Goal: Find specific page/section

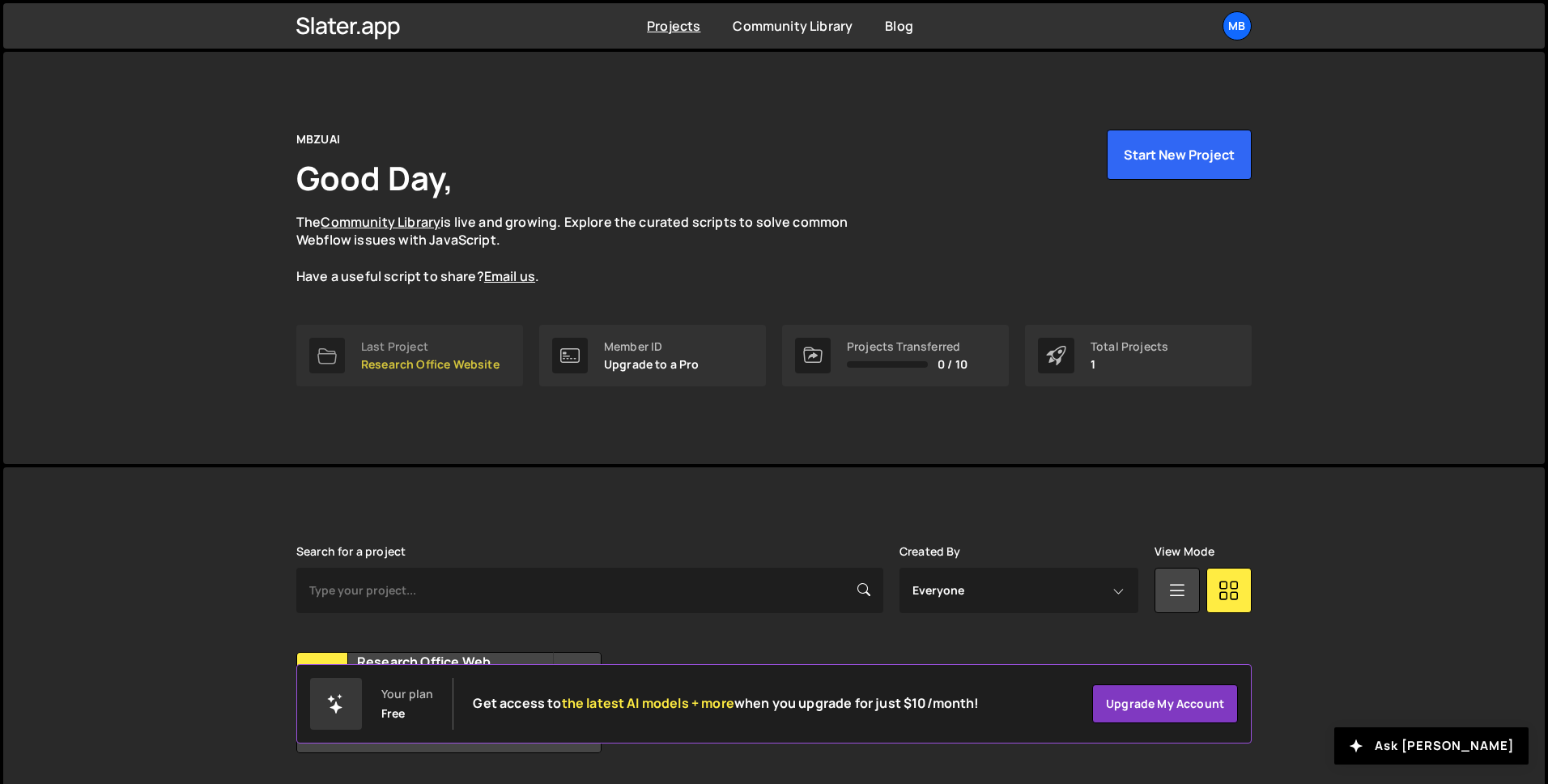
click at [387, 353] on div "Last Project" at bounding box center [430, 347] width 138 height 13
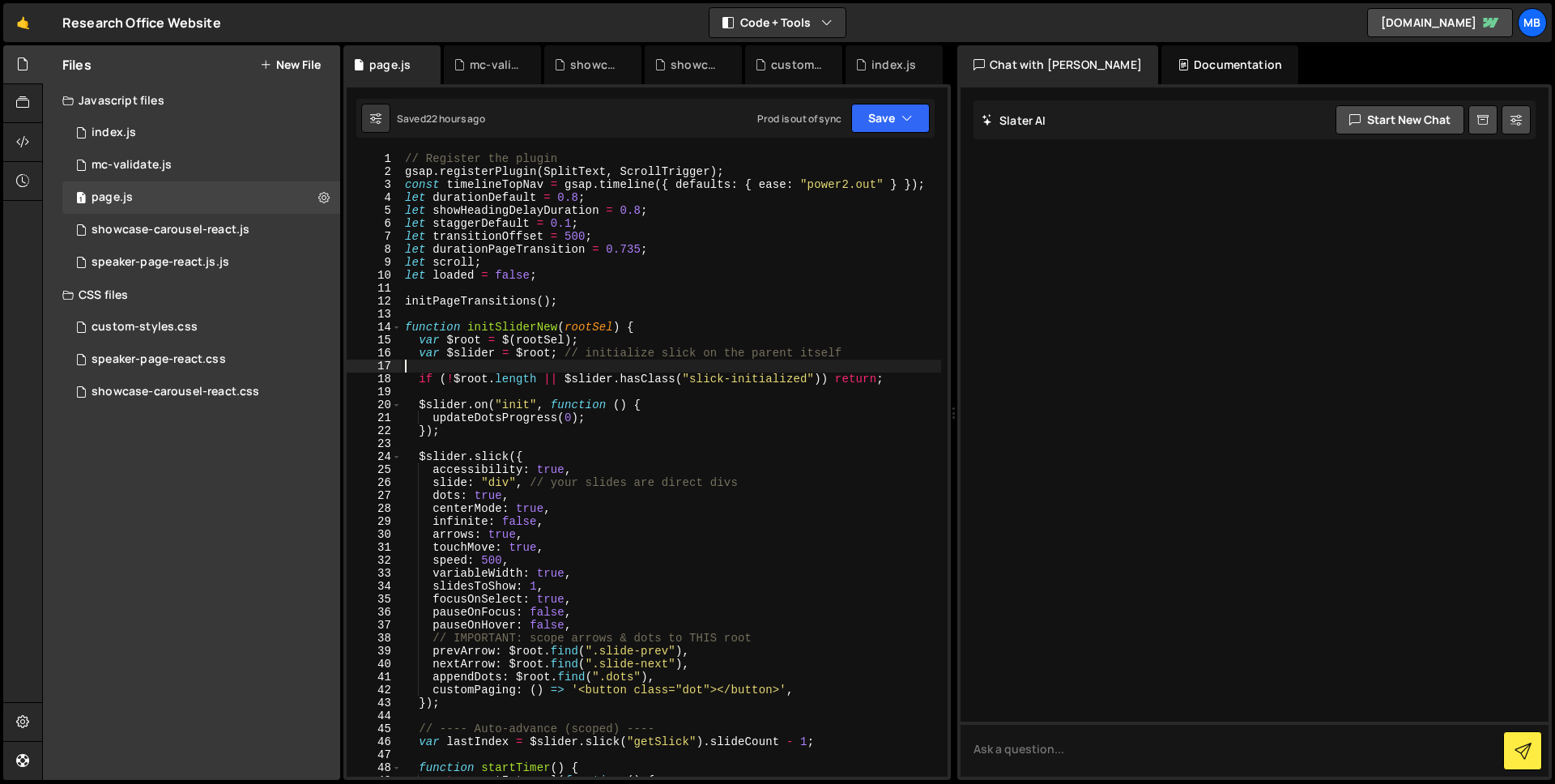
click at [707, 361] on div "// Register the plugin gsap . registerPlugin ( SplitText , ScrollTrigger ) ; co…" at bounding box center [671, 476] width 540 height 650
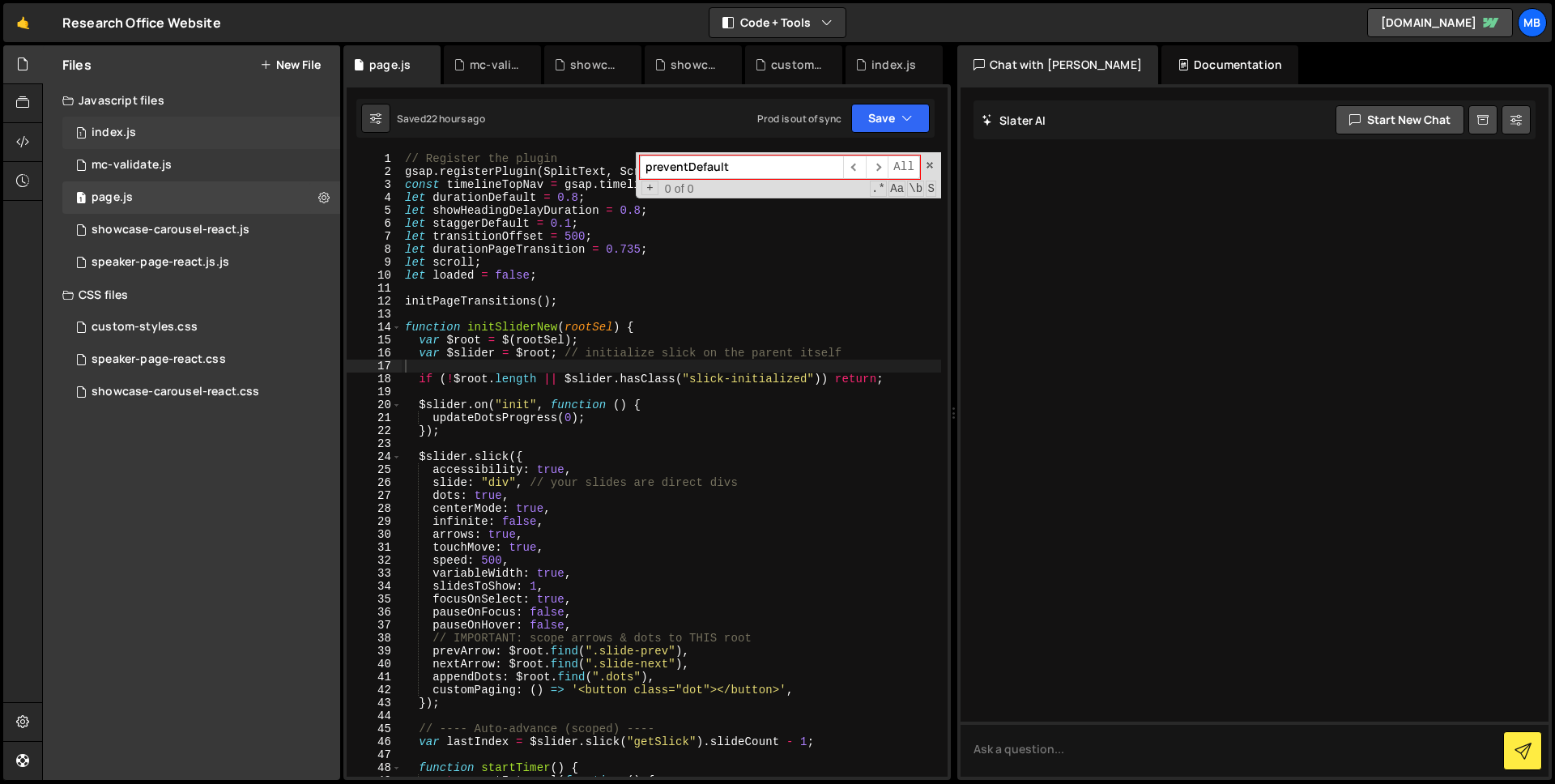
type input "preventDefault"
click at [159, 138] on div "1 index.js 0" at bounding box center [201, 133] width 278 height 32
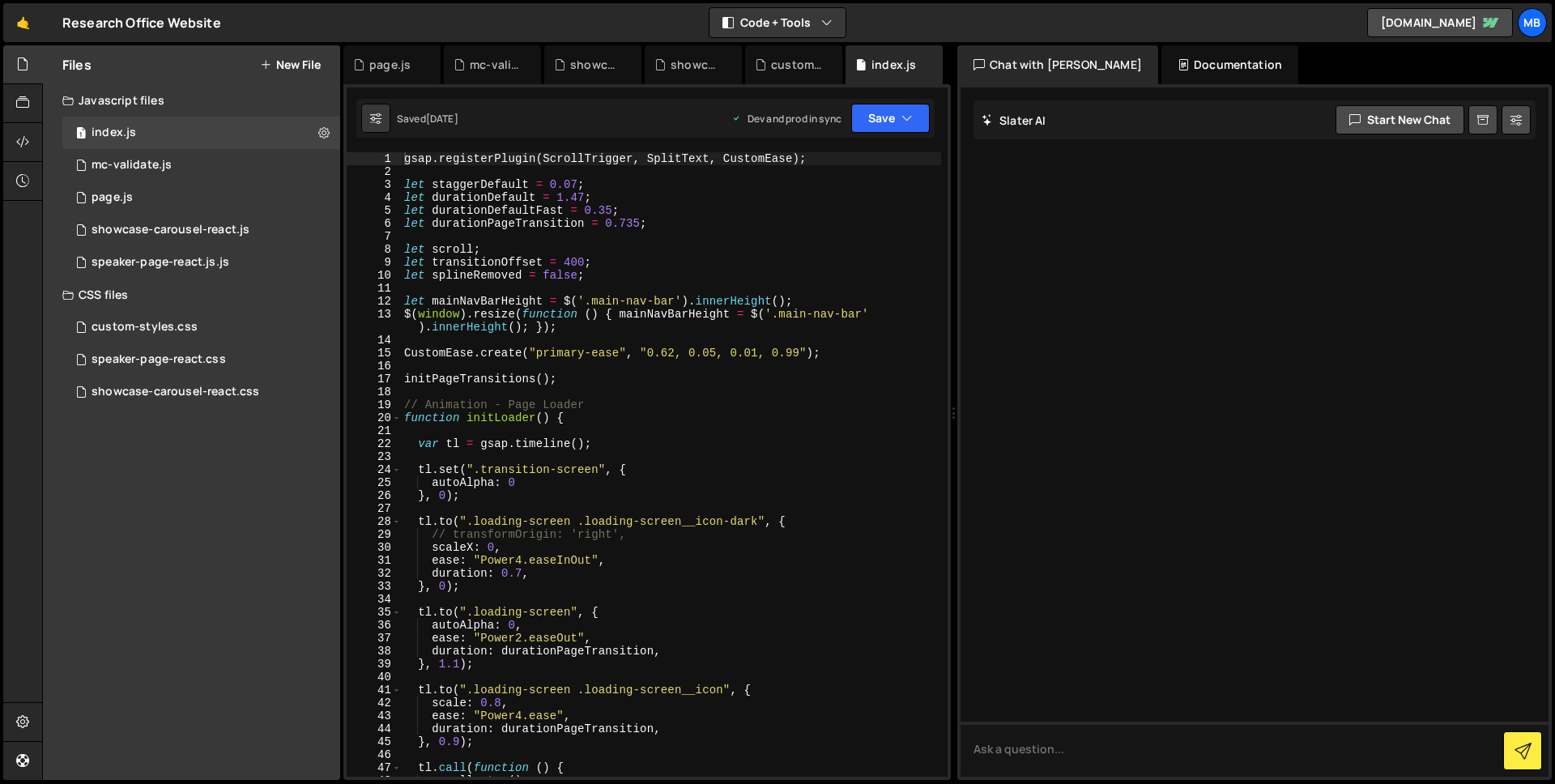
type textarea "$(window).resize(function () { mainNavBarHeight = $('.main-nav-bar').innerHeigh…"
click at [587, 329] on div "gsap . registerPlugin ( ScrollTrigger , SplitText , CustomEase ) ; let staggerD…" at bounding box center [670, 476] width 541 height 650
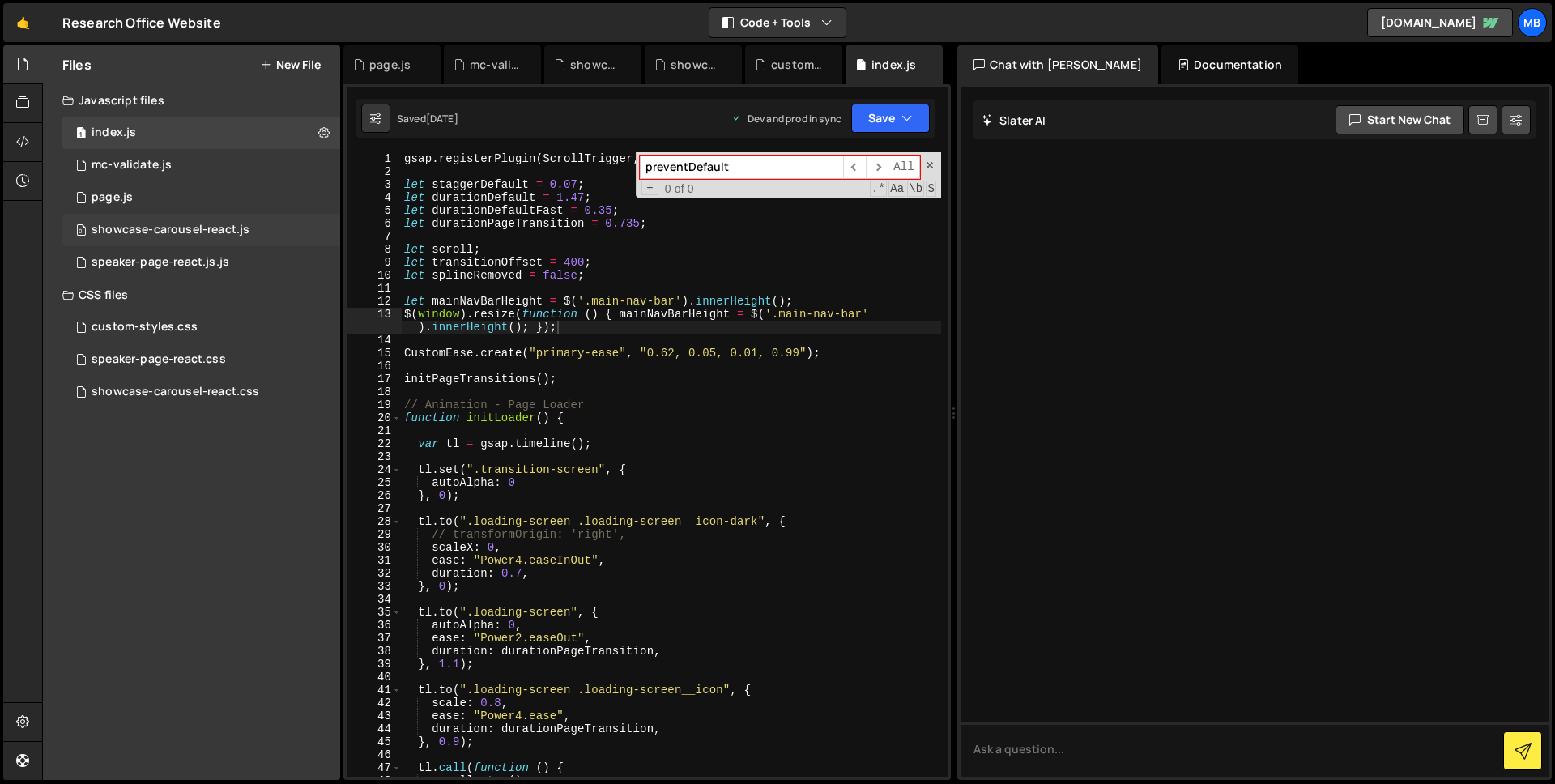
type input "preventDefault"
click at [221, 234] on div "showcase-carousel-react.js" at bounding box center [171, 230] width 158 height 15
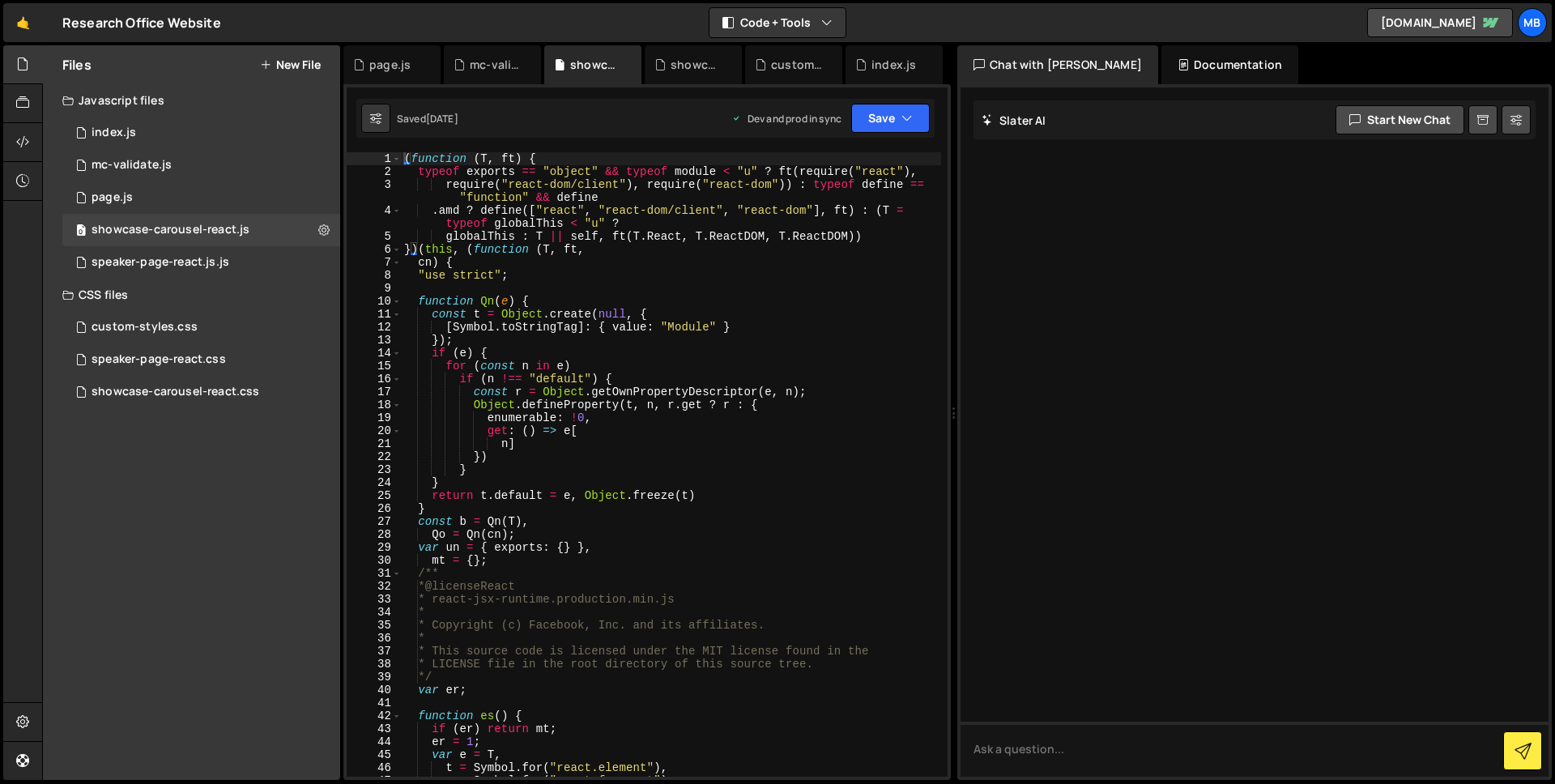
type textarea "if (n !== "default") {"
click at [744, 382] on div "( function ( T , ft ) { typeof exports == "object" && typeof module < "u" ? ft …" at bounding box center [670, 476] width 541 height 650
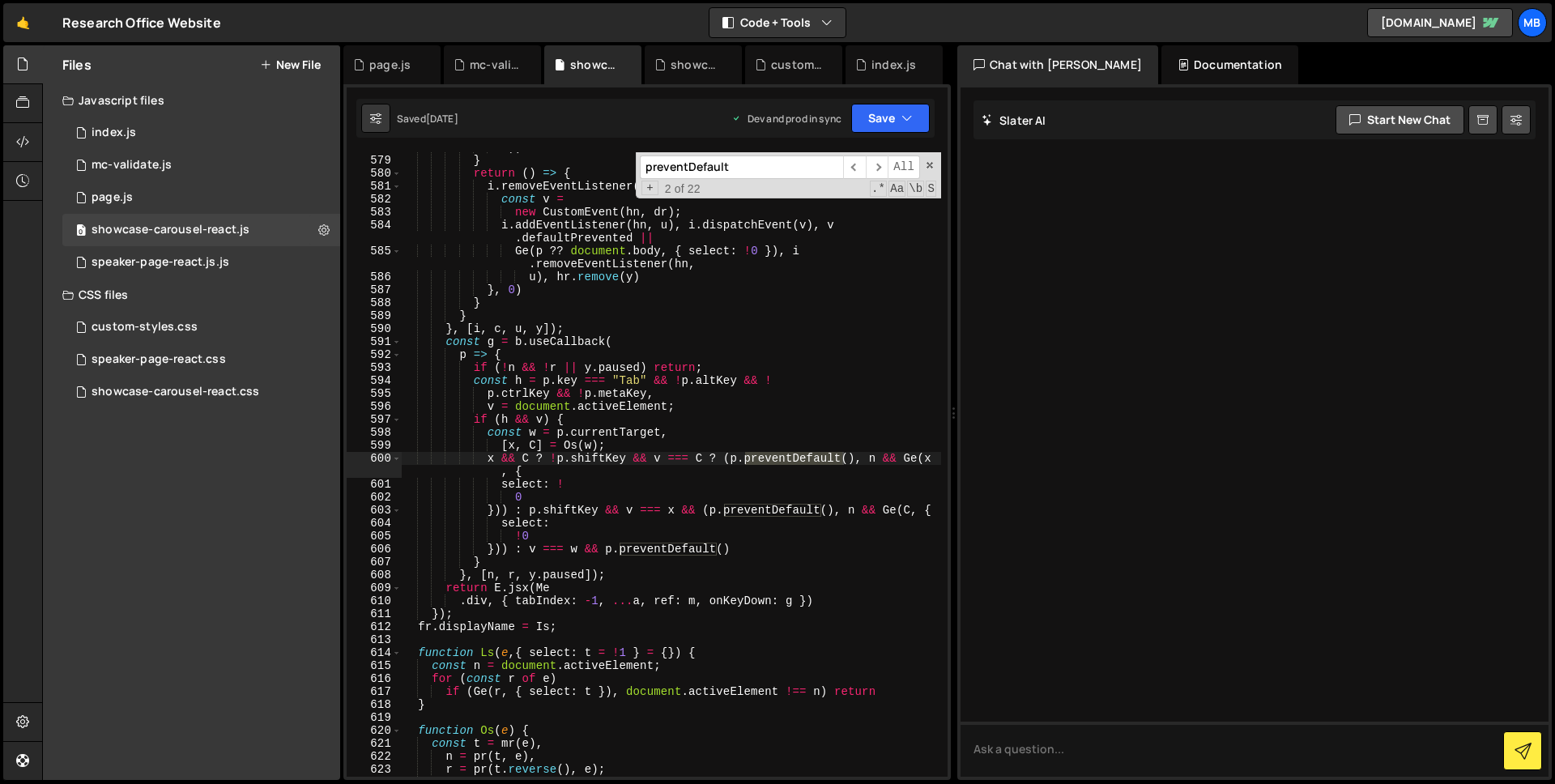
scroll to position [2393, 0]
type input "preventDefault"
click at [214, 256] on div "speaker-page-react.js.js" at bounding box center [160, 262] width 137 height 15
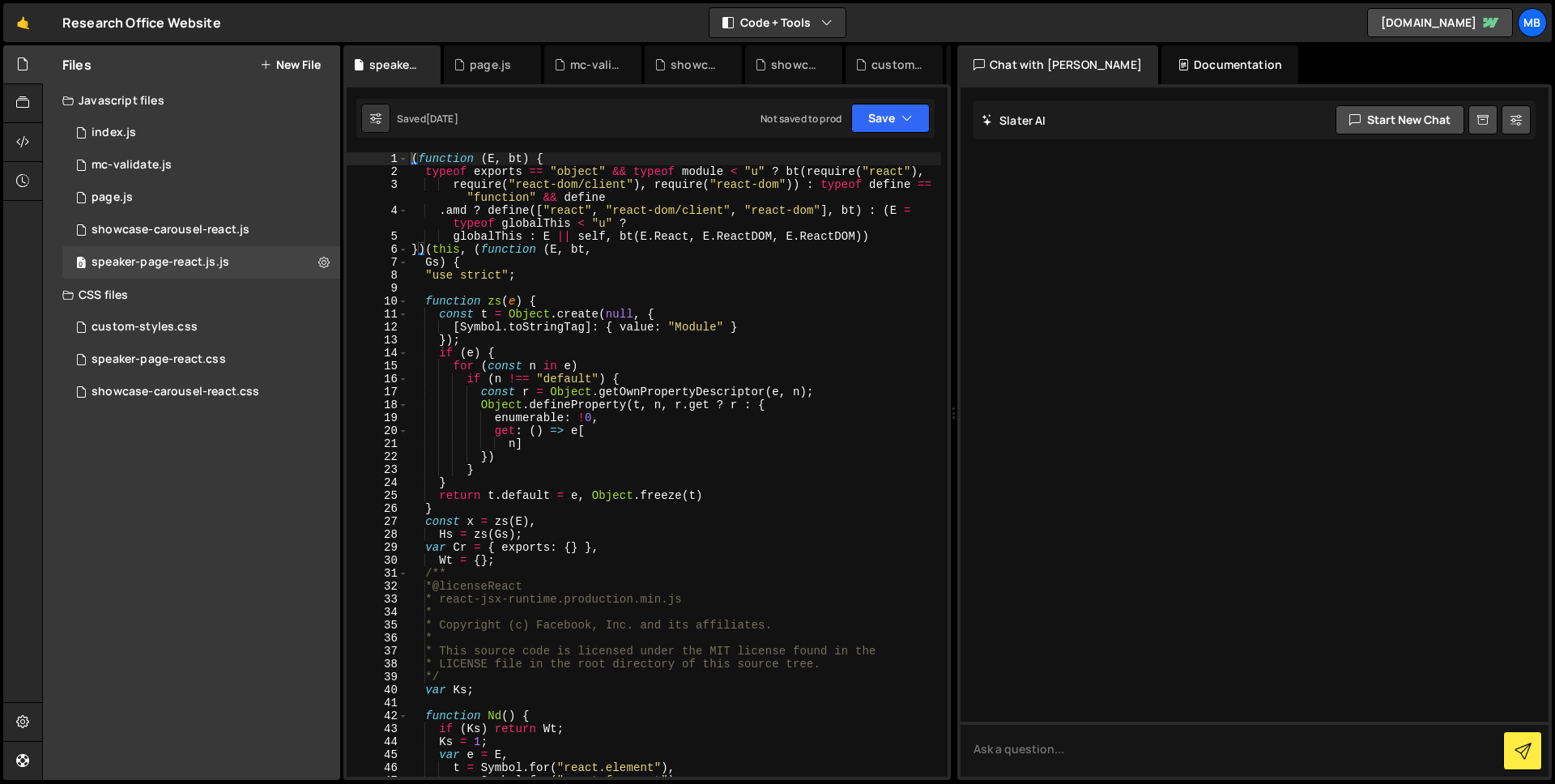
type textarea "});"
click at [669, 335] on div "( function ( E , bt ) { typeof exports == "object" && typeof module < "u" ? bt …" at bounding box center [674, 476] width 533 height 650
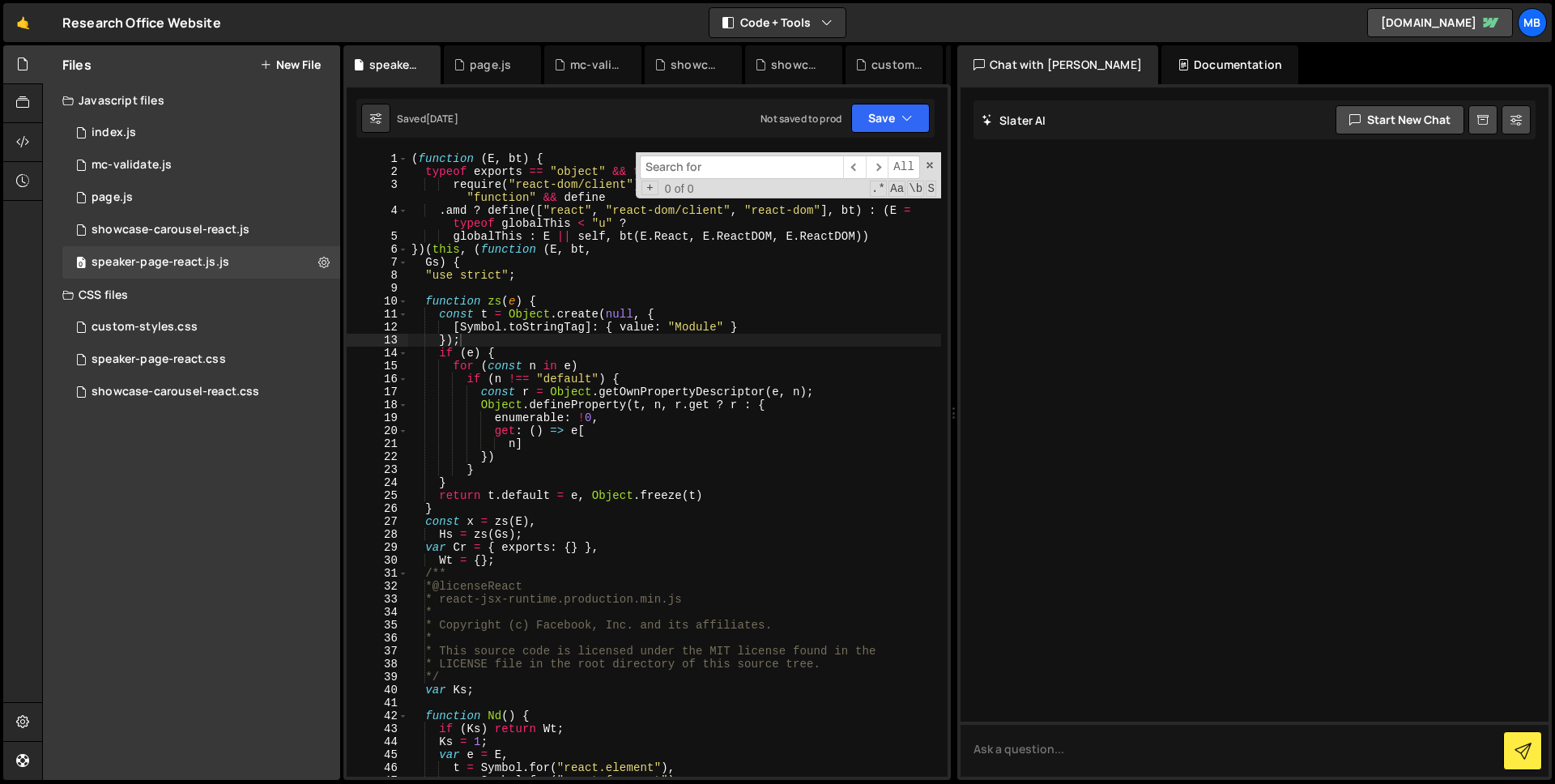
type input "preventDefault"
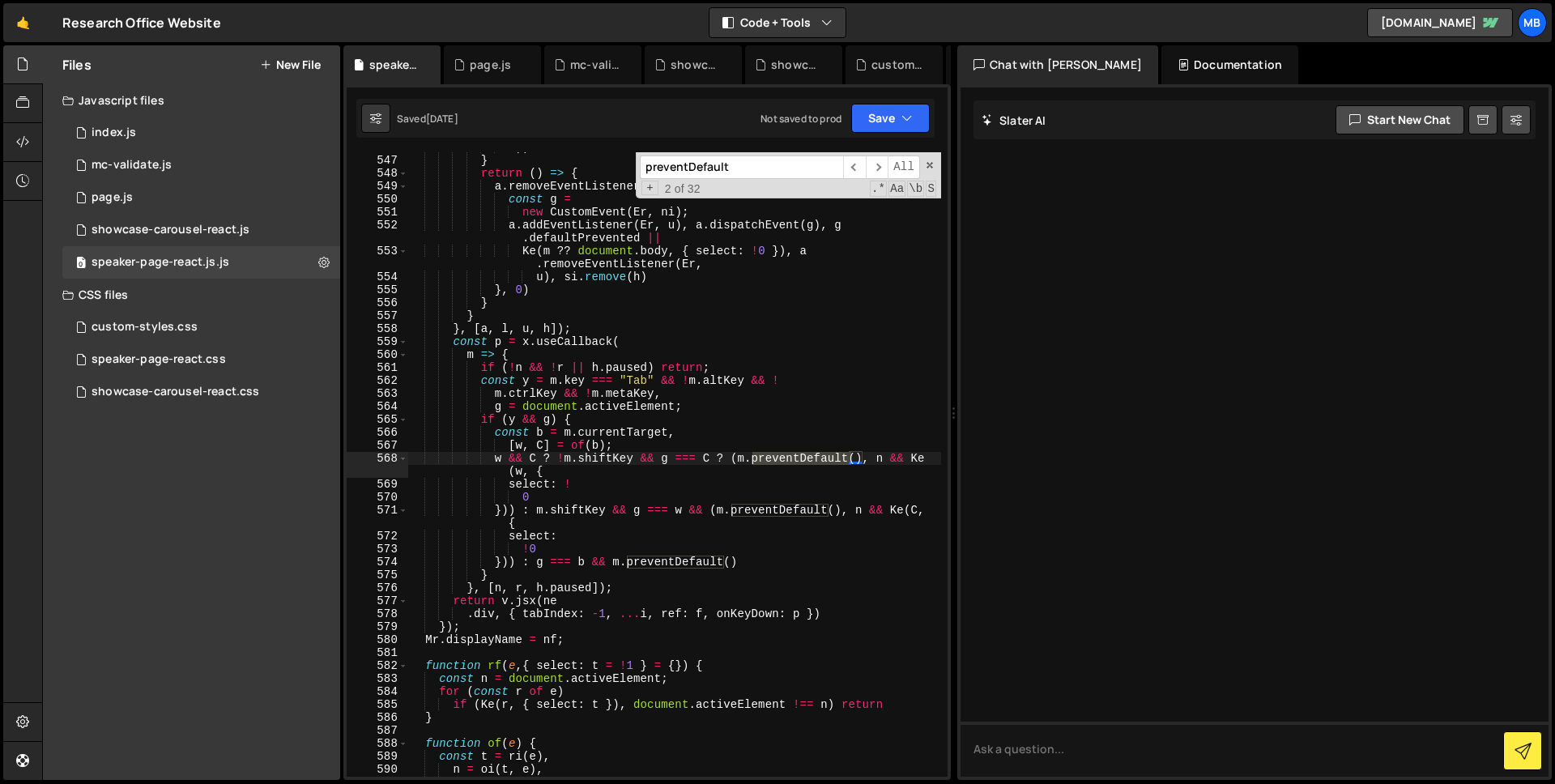
scroll to position [1105, 0]
